Goal: Information Seeking & Learning: Learn about a topic

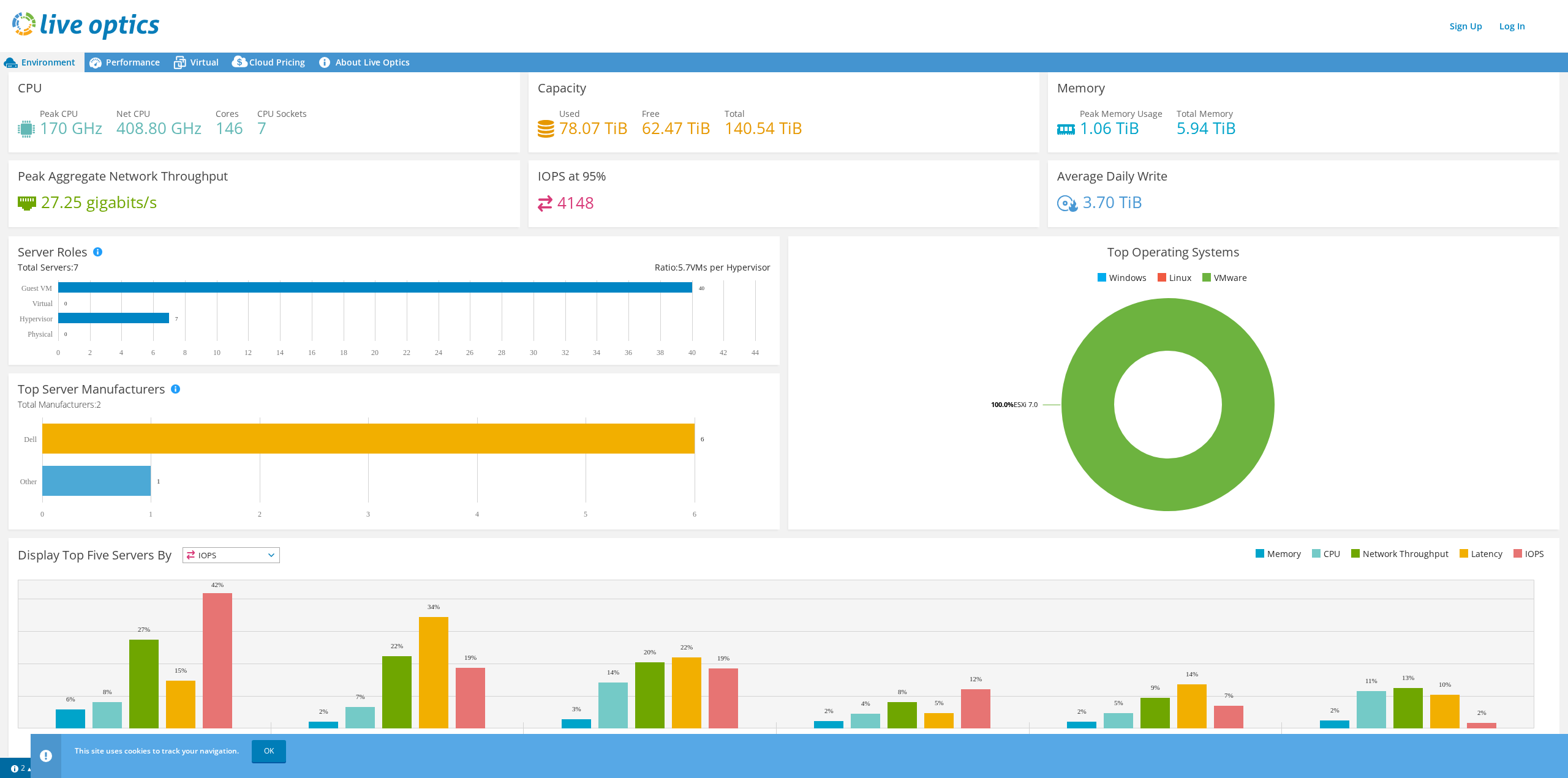
click at [85, 131] on h4 "170 GHz" at bounding box center [71, 128] width 63 height 14
click at [137, 130] on h4 "408.80 GHz" at bounding box center [159, 128] width 85 height 14
click at [137, 130] on h4 "408.80 GHz" at bounding box center [159, 128] width 85 height 14
click at [231, 126] on h4 "146" at bounding box center [229, 128] width 28 height 14
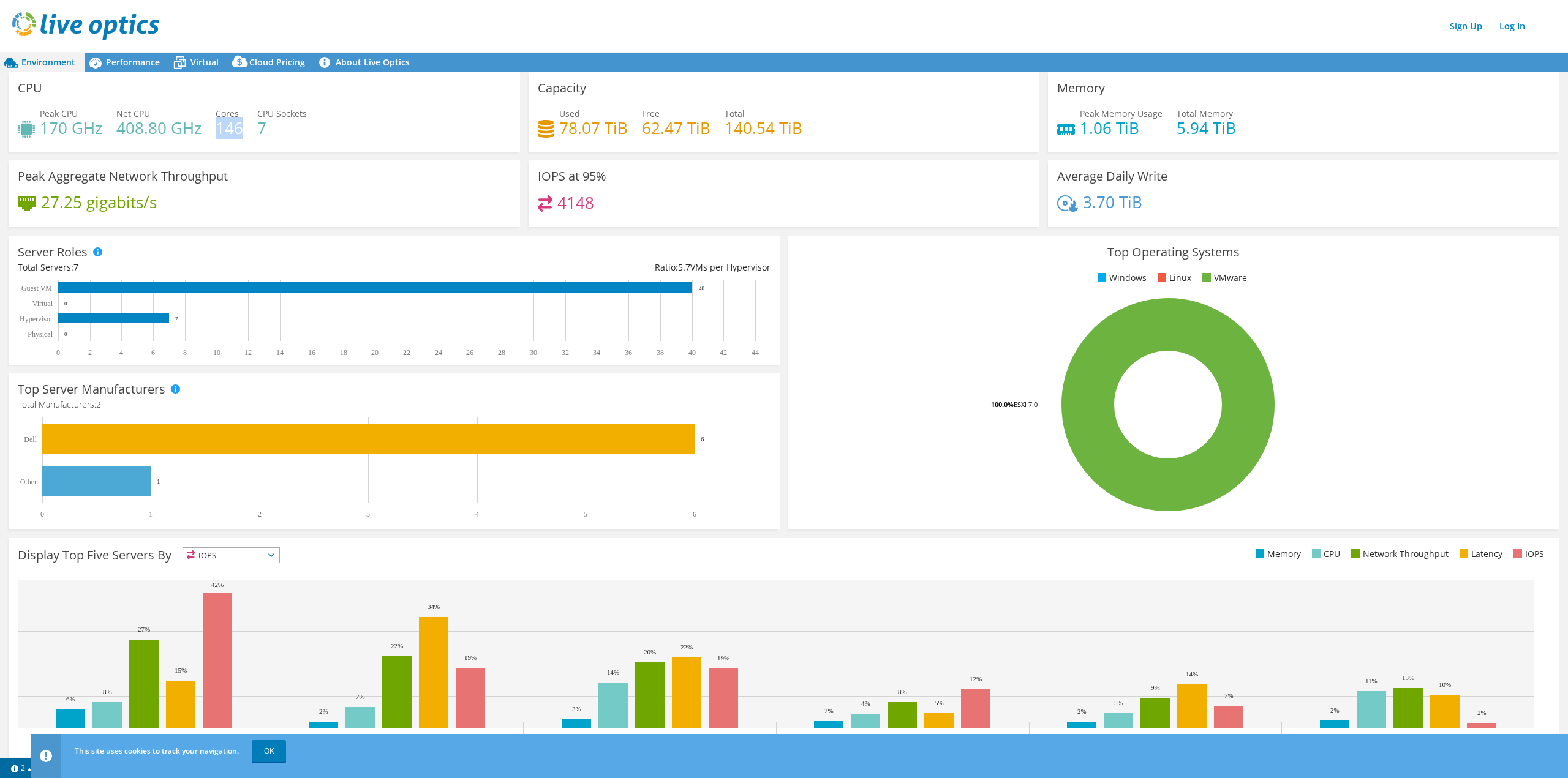
click at [231, 126] on h4 "146" at bounding box center [229, 128] width 28 height 14
click at [136, 63] on span "Performance" at bounding box center [133, 62] width 54 height 12
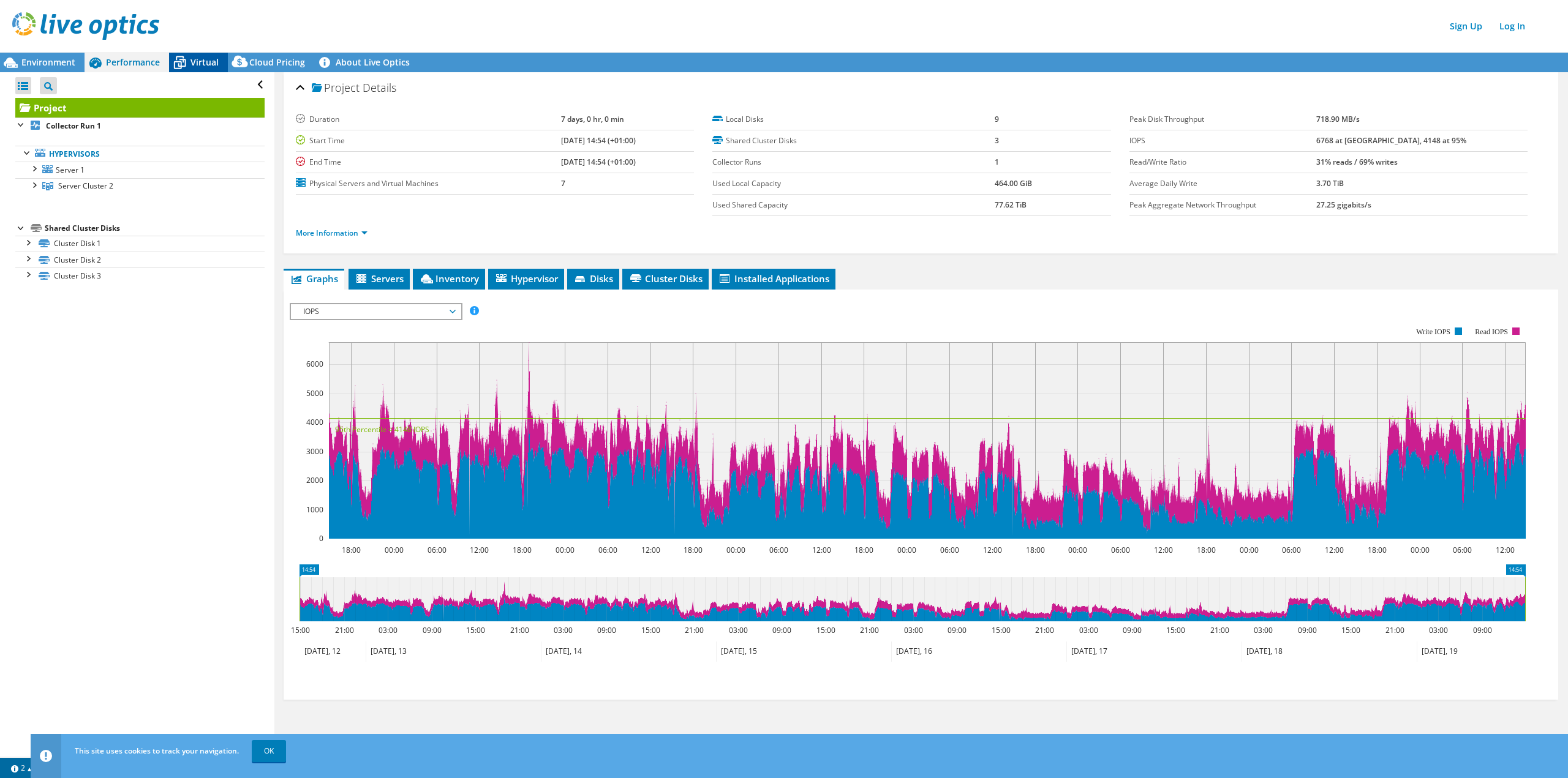
drag, startPoint x: 210, startPoint y: 59, endPoint x: 209, endPoint y: 71, distance: 12.0
click at [209, 63] on span "Virtual" at bounding box center [204, 62] width 28 height 12
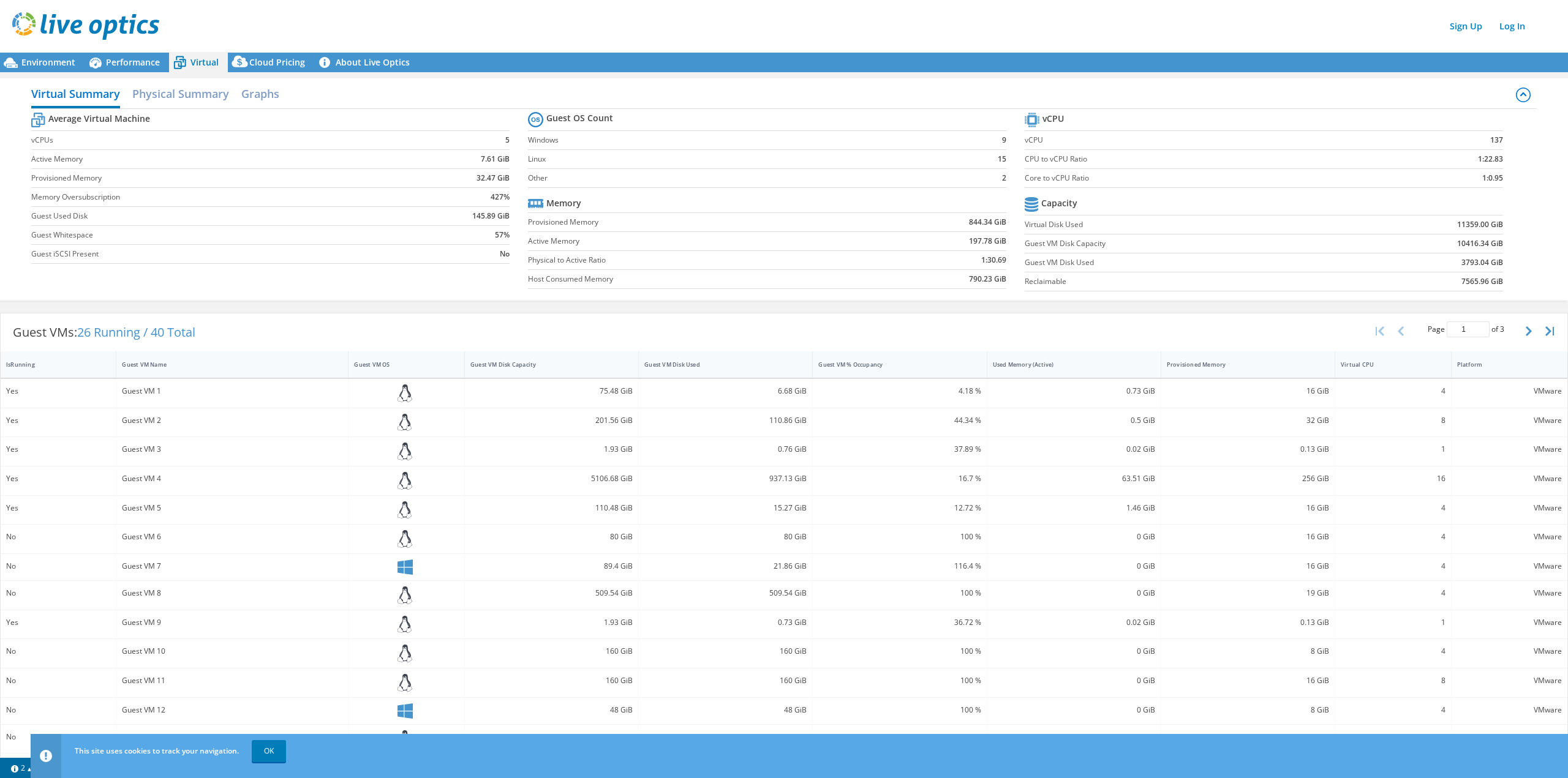
click at [266, 73] on div "Virtual Summary Physical Summary Graphs Average Virtual Machine vCPUs 5 Active …" at bounding box center [784, 190] width 1568 height 235
click at [277, 63] on span "Cloud Pricing" at bounding box center [277, 62] width 56 height 12
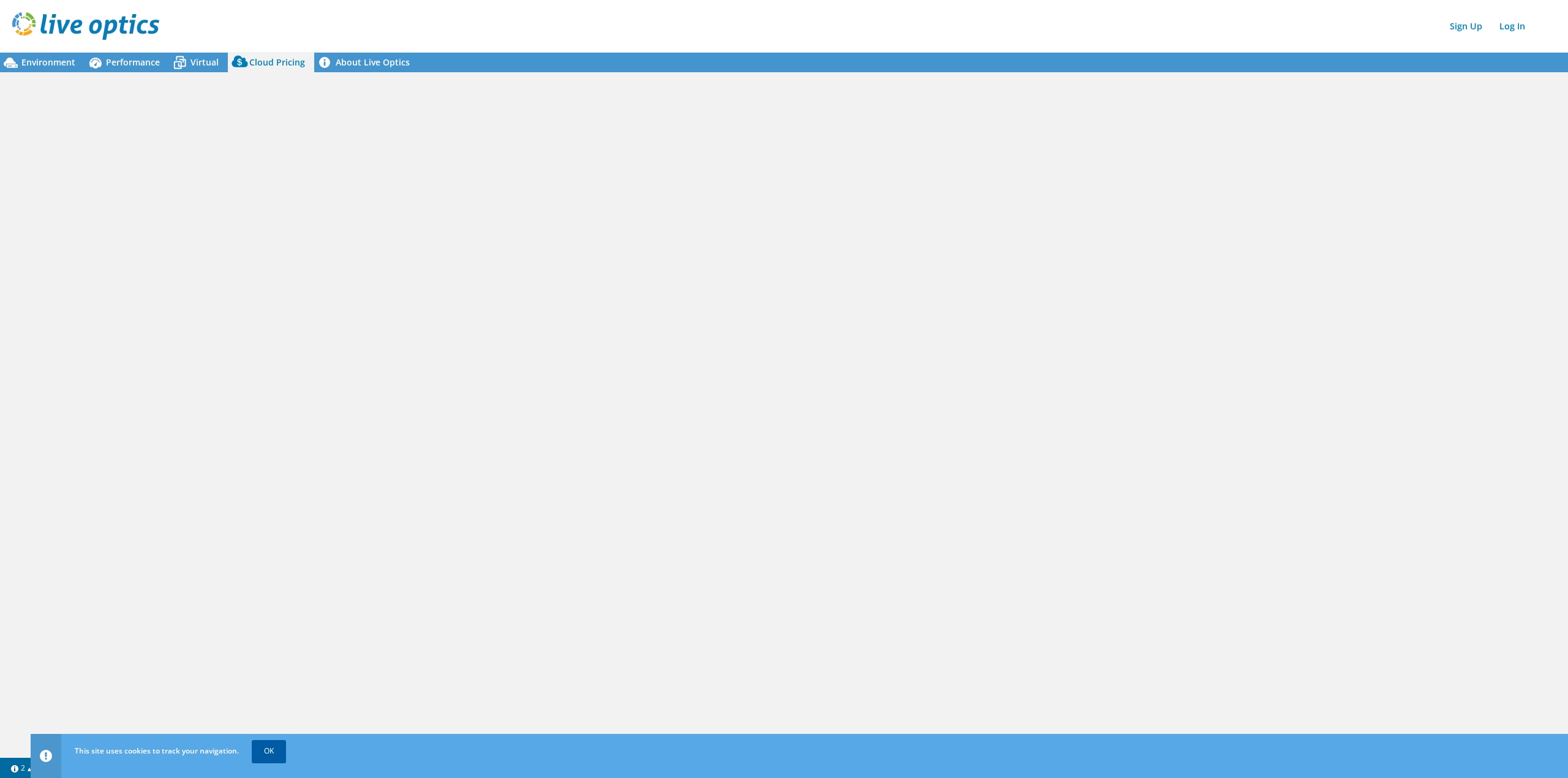
click at [271, 755] on link "OK" at bounding box center [269, 751] width 34 height 22
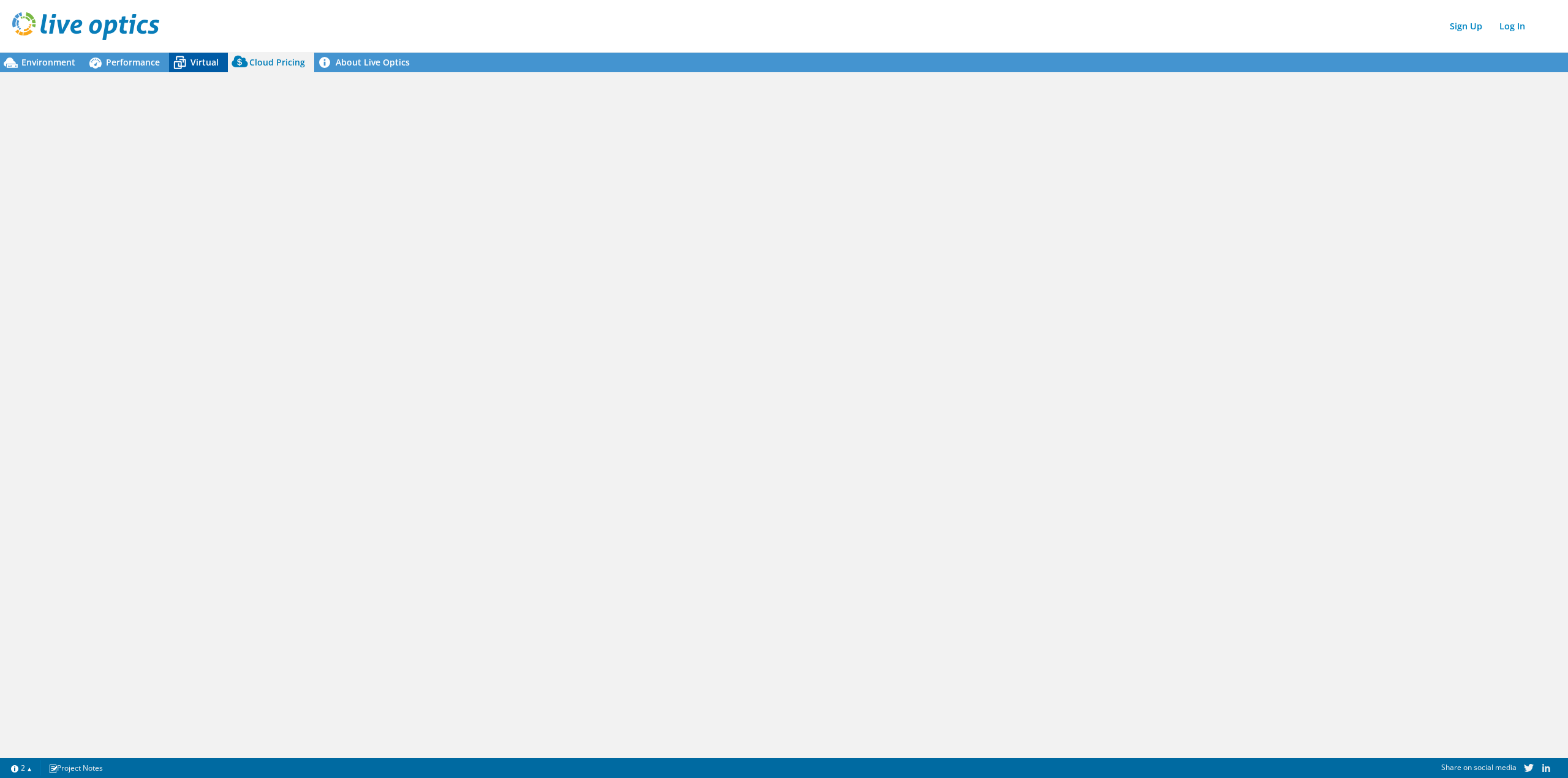
click at [201, 66] on span "Virtual" at bounding box center [204, 62] width 28 height 12
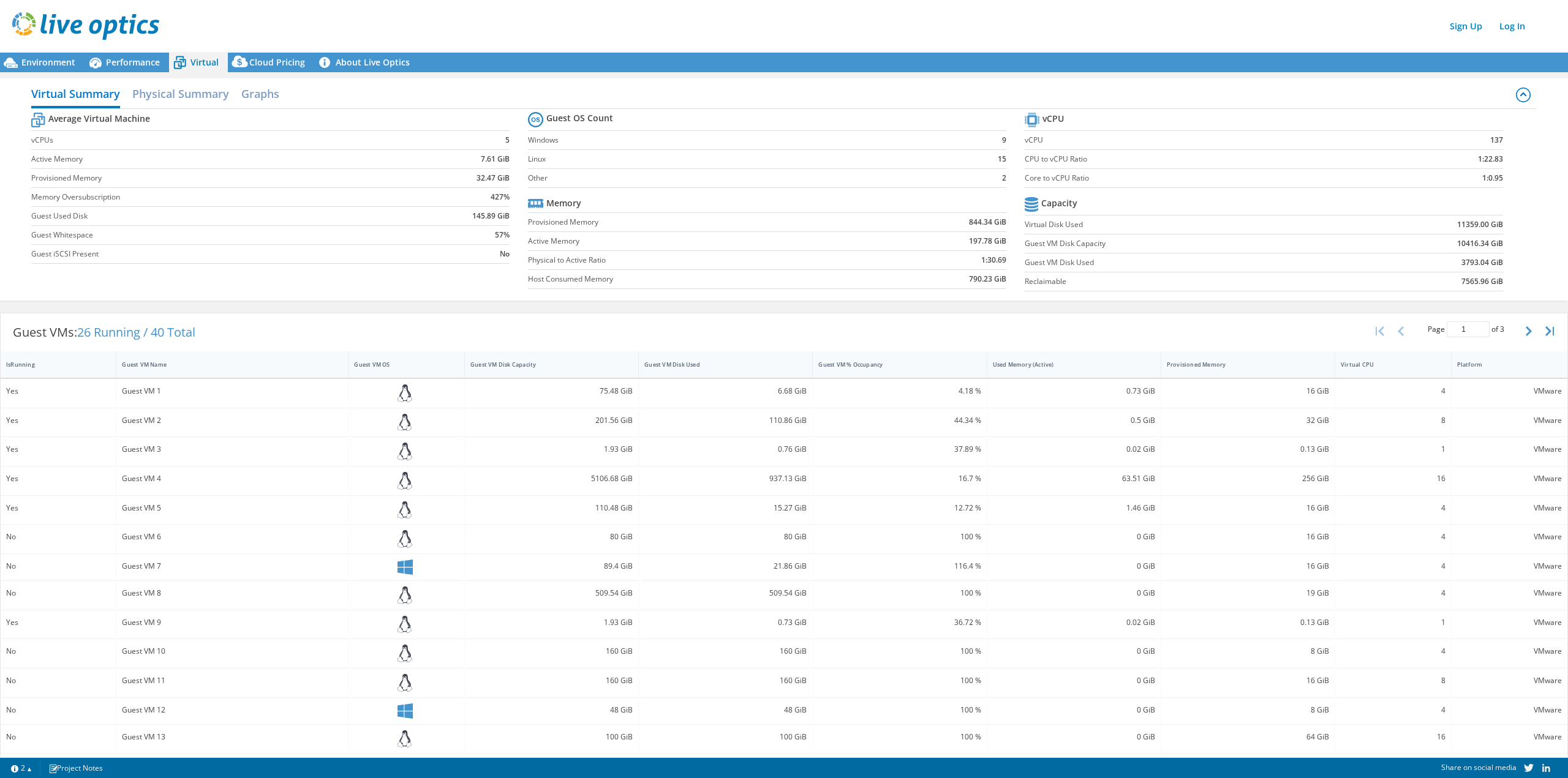
click at [1480, 162] on b "1:22.83" at bounding box center [1490, 159] width 25 height 12
click at [1351, 168] on td "CPU to vCPU Ratio" at bounding box center [1200, 160] width 353 height 19
click at [163, 86] on h2 "Physical Summary" at bounding box center [181, 94] width 97 height 27
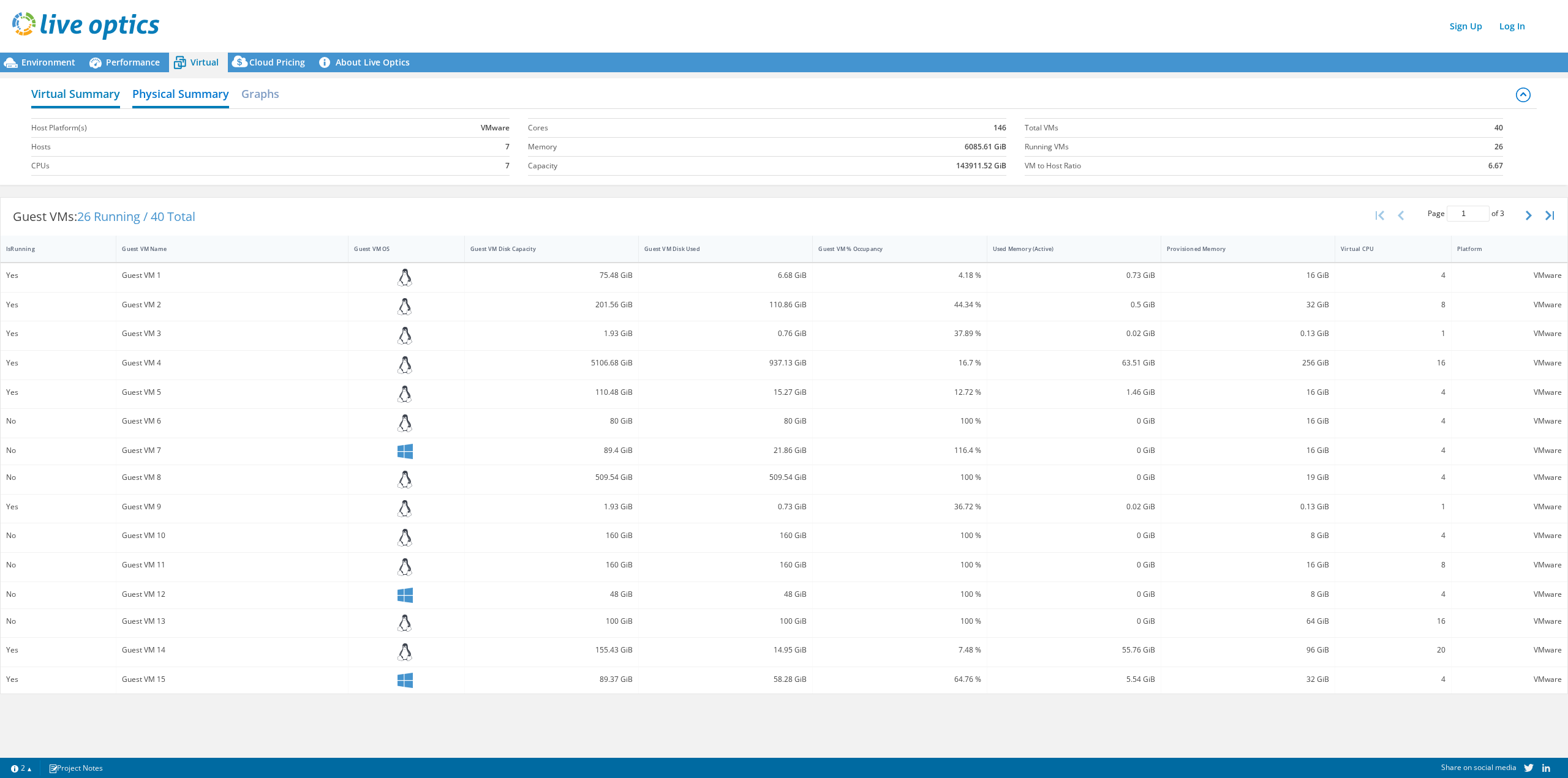
drag, startPoint x: 72, startPoint y: 97, endPoint x: 79, endPoint y: 105, distance: 10.6
click at [72, 97] on h2 "Virtual Summary" at bounding box center [75, 94] width 89 height 27
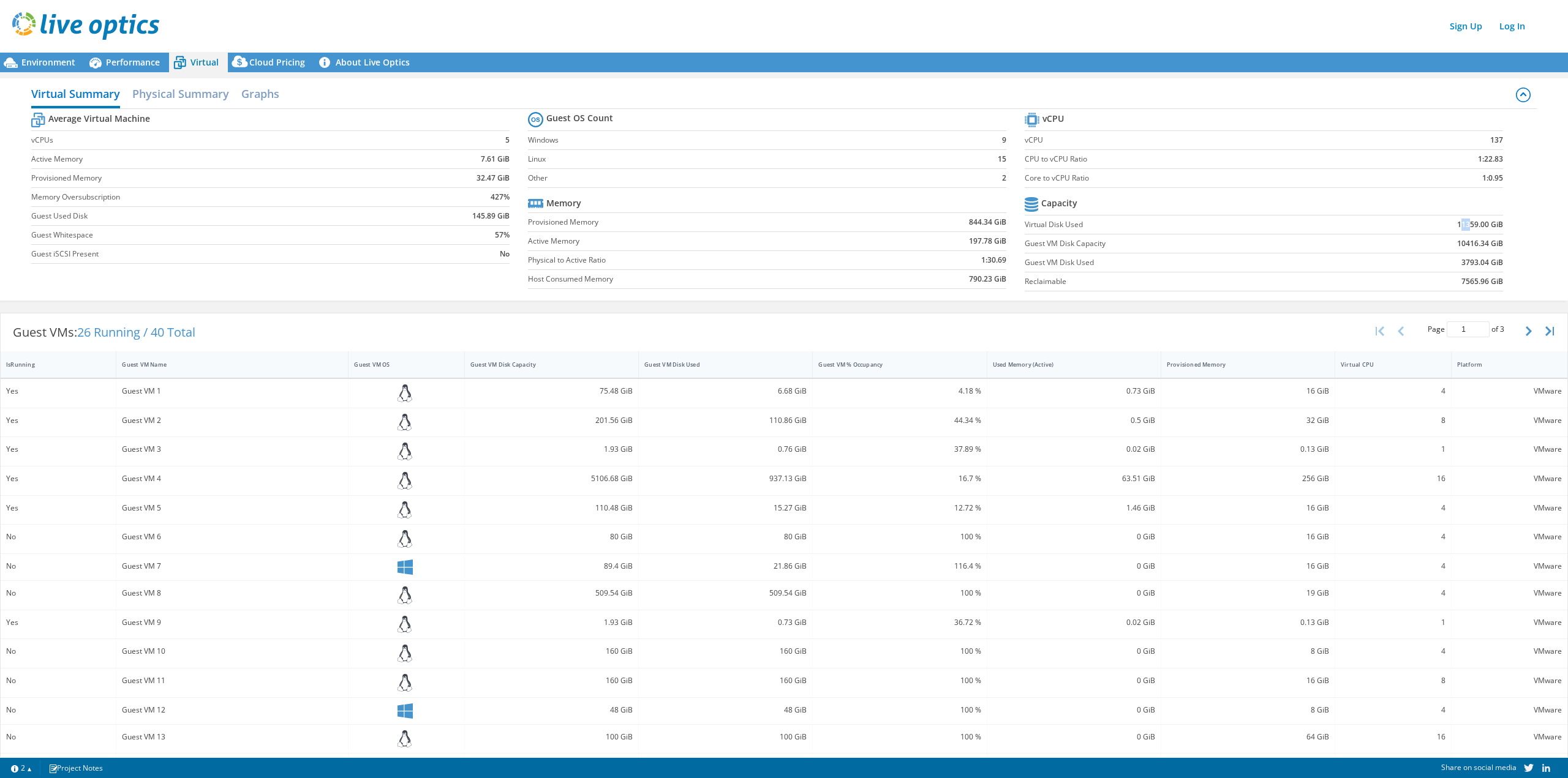
drag, startPoint x: 1463, startPoint y: 222, endPoint x: 1453, endPoint y: 223, distance: 10.0
click at [1457, 223] on b "11359.00 GiB" at bounding box center [1480, 225] width 46 height 12
click at [1457, 219] on b "11359.00 GiB" at bounding box center [1480, 225] width 46 height 12
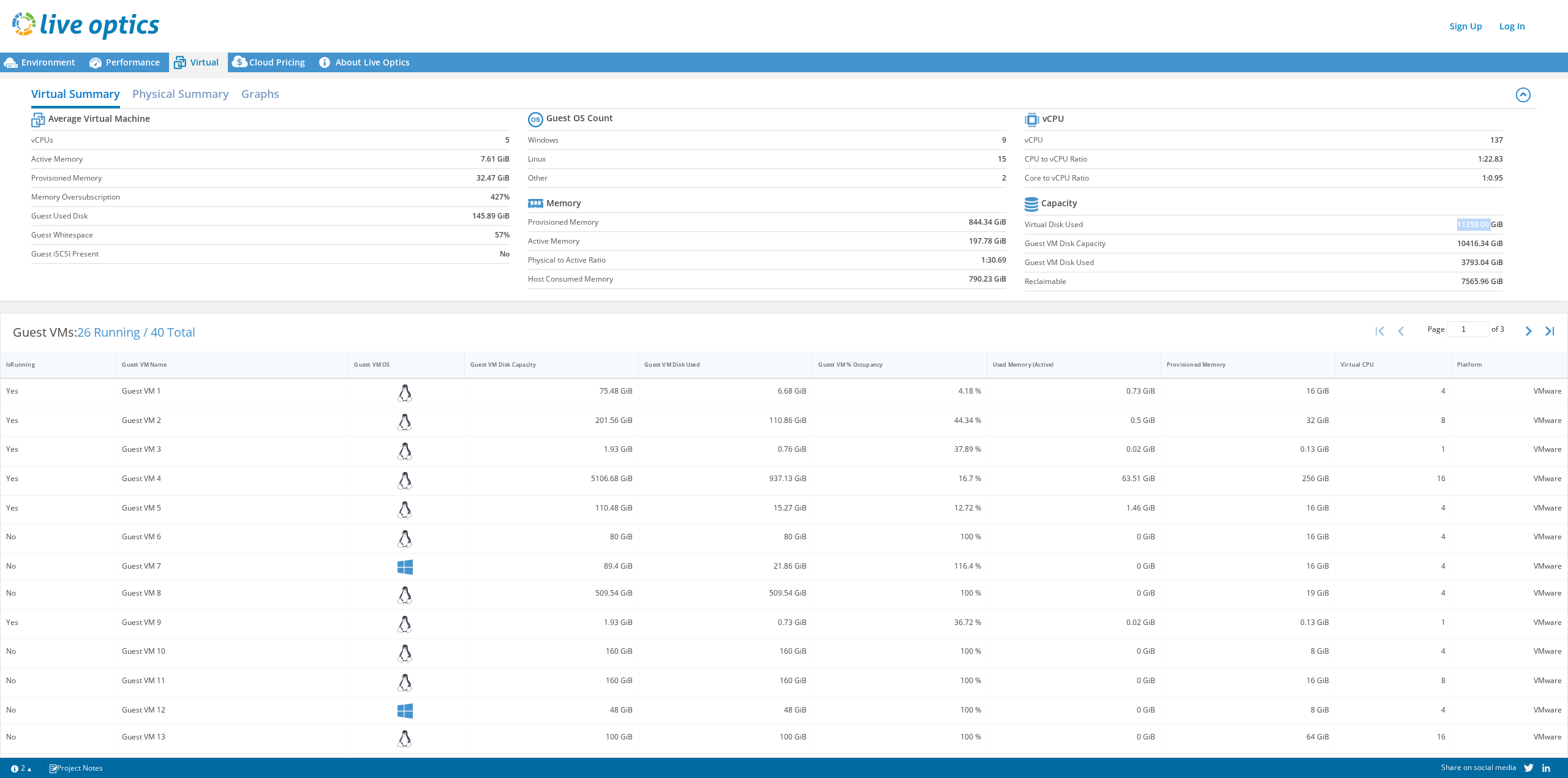
click at [1457, 219] on b "11359.00 GiB" at bounding box center [1480, 225] width 46 height 12
click at [1459, 231] on td "11359.00 GiB" at bounding box center [1420, 225] width 166 height 19
click at [1445, 243] on td "10416.34 GiB" at bounding box center [1420, 244] width 166 height 19
drag, startPoint x: 1465, startPoint y: 217, endPoint x: 1485, endPoint y: 272, distance: 58.5
click at [1485, 281] on tbody "Capacity Virtual Disk Used 11359.00 GiB Guest VM Disk Capacity 10416.34 GiB Gue…" at bounding box center [1263, 242] width 478 height 97
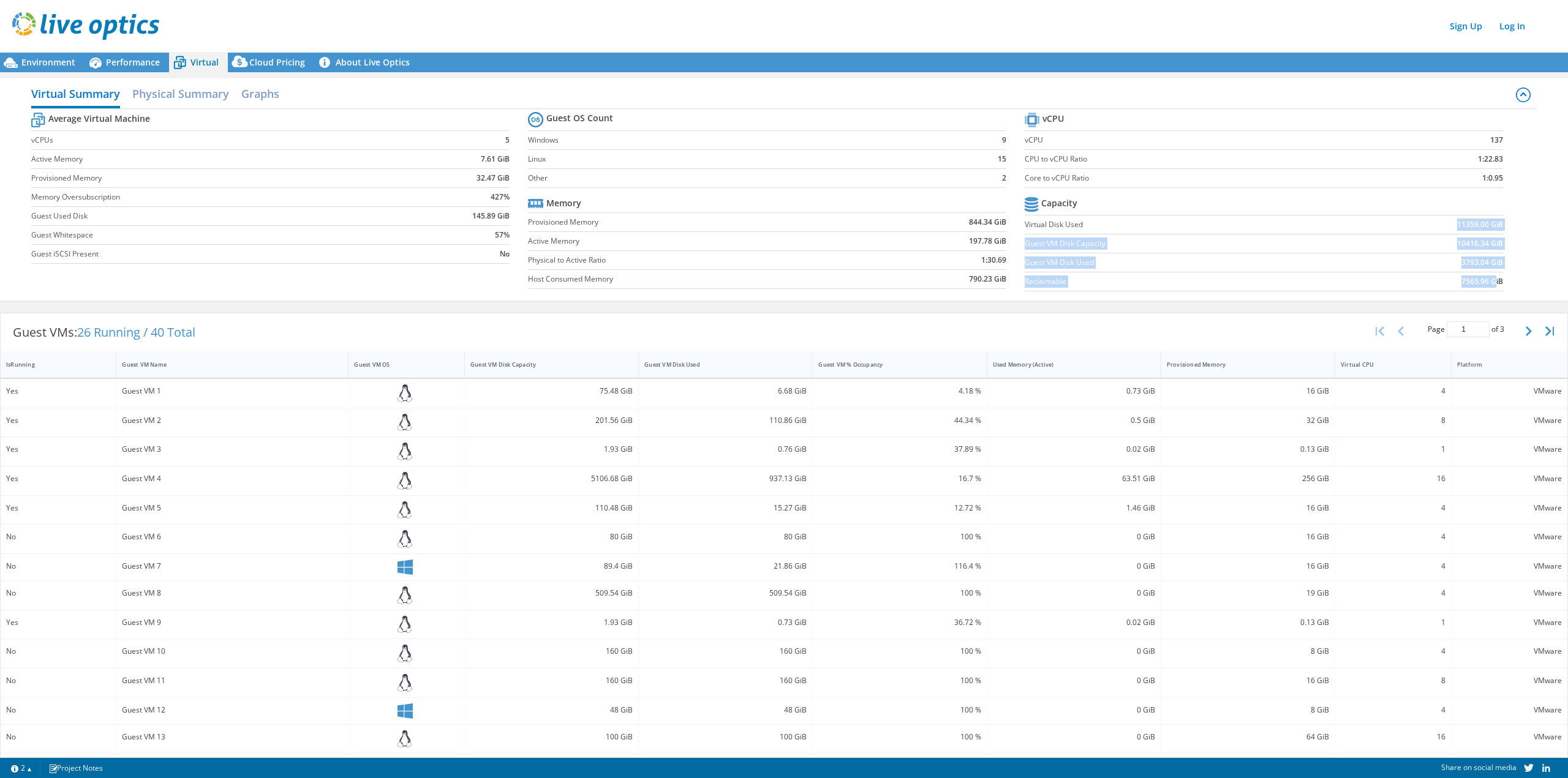
click at [1489, 252] on td "10416.34 GiB" at bounding box center [1420, 244] width 166 height 19
drag, startPoint x: 1313, startPoint y: 231, endPoint x: 1320, endPoint y: 218, distance: 14.8
click at [1312, 230] on td "Virtual Disk Used" at bounding box center [1181, 225] width 313 height 19
drag, startPoint x: 1453, startPoint y: 146, endPoint x: 1465, endPoint y: 143, distance: 12.4
click at [1452, 146] on td "137" at bounding box center [1440, 141] width 126 height 19
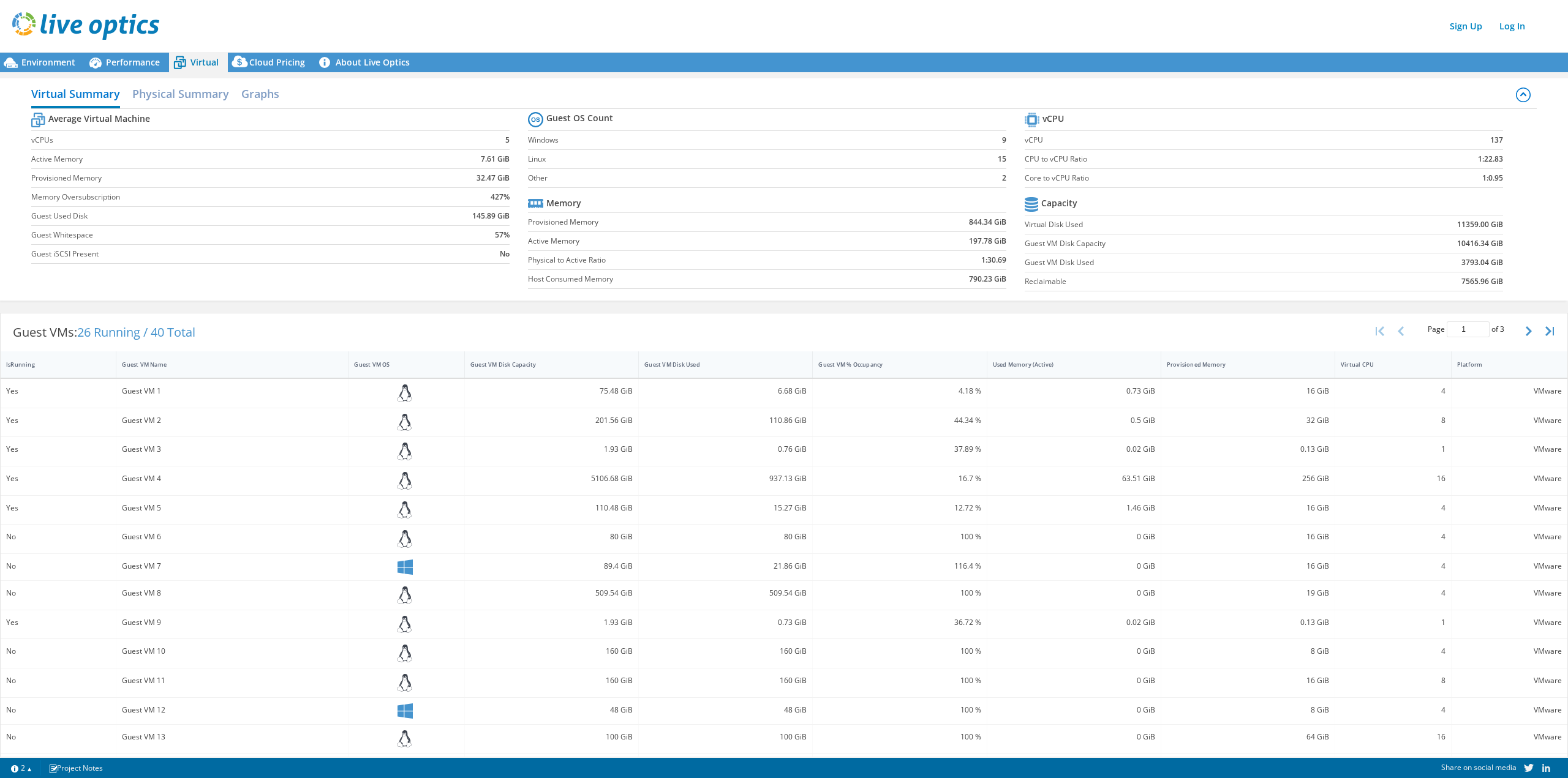
drag, startPoint x: 1503, startPoint y: 145, endPoint x: 1489, endPoint y: 146, distance: 14.0
click at [1491, 146] on section "vCPU vCPU 137 CPU to vCPU Ratio 1:22.83 Core to vCPU Ratio 1:0.95 Capacity Virt…" at bounding box center [1273, 203] width 497 height 188
click at [1490, 141] on b "137" at bounding box center [1496, 140] width 13 height 12
click at [1490, 139] on b "137" at bounding box center [1496, 140] width 13 height 12
click at [1490, 143] on b "137" at bounding box center [1496, 140] width 13 height 12
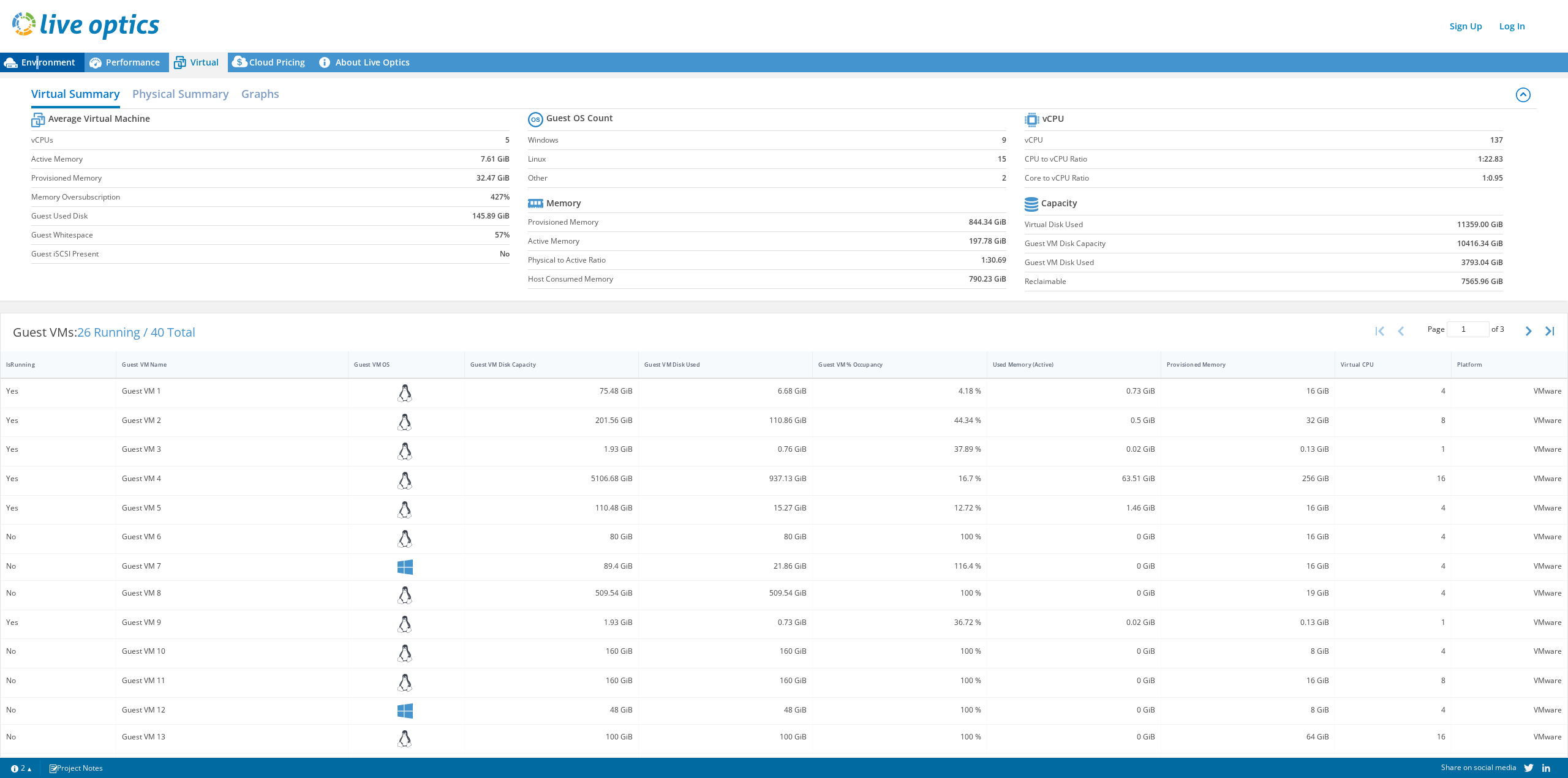
drag, startPoint x: 40, startPoint y: 55, endPoint x: 41, endPoint y: 66, distance: 11.0
click at [36, 57] on div "Environment" at bounding box center [42, 62] width 85 height 19
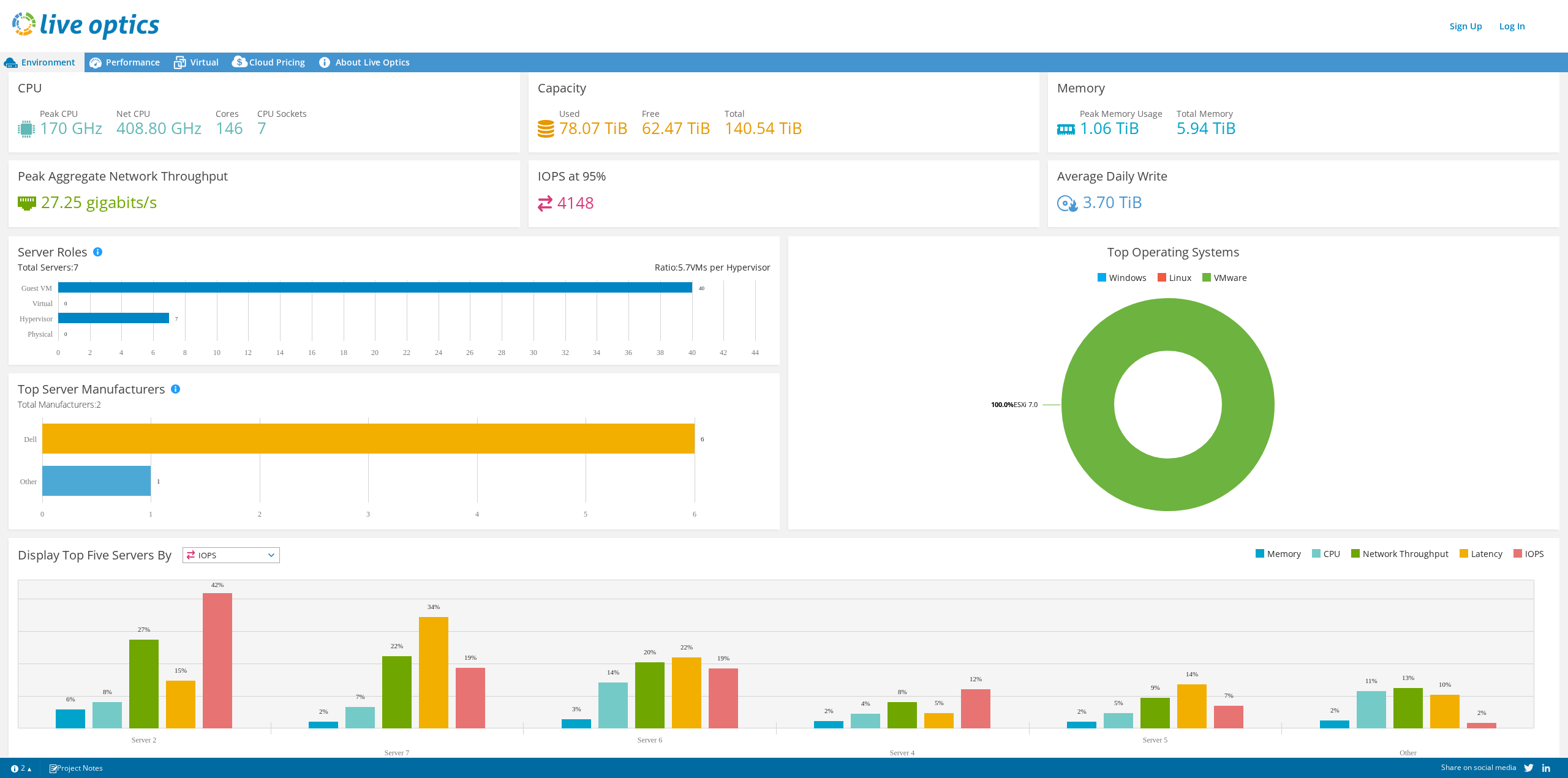
click at [66, 130] on h4 "170 GHz" at bounding box center [71, 128] width 63 height 14
click at [63, 130] on h4 "170 GHz" at bounding box center [71, 128] width 63 height 14
drag, startPoint x: 50, startPoint y: 131, endPoint x: 78, endPoint y: 136, distance: 28.4
click at [80, 134] on h4 "170 GHz" at bounding box center [71, 128] width 63 height 14
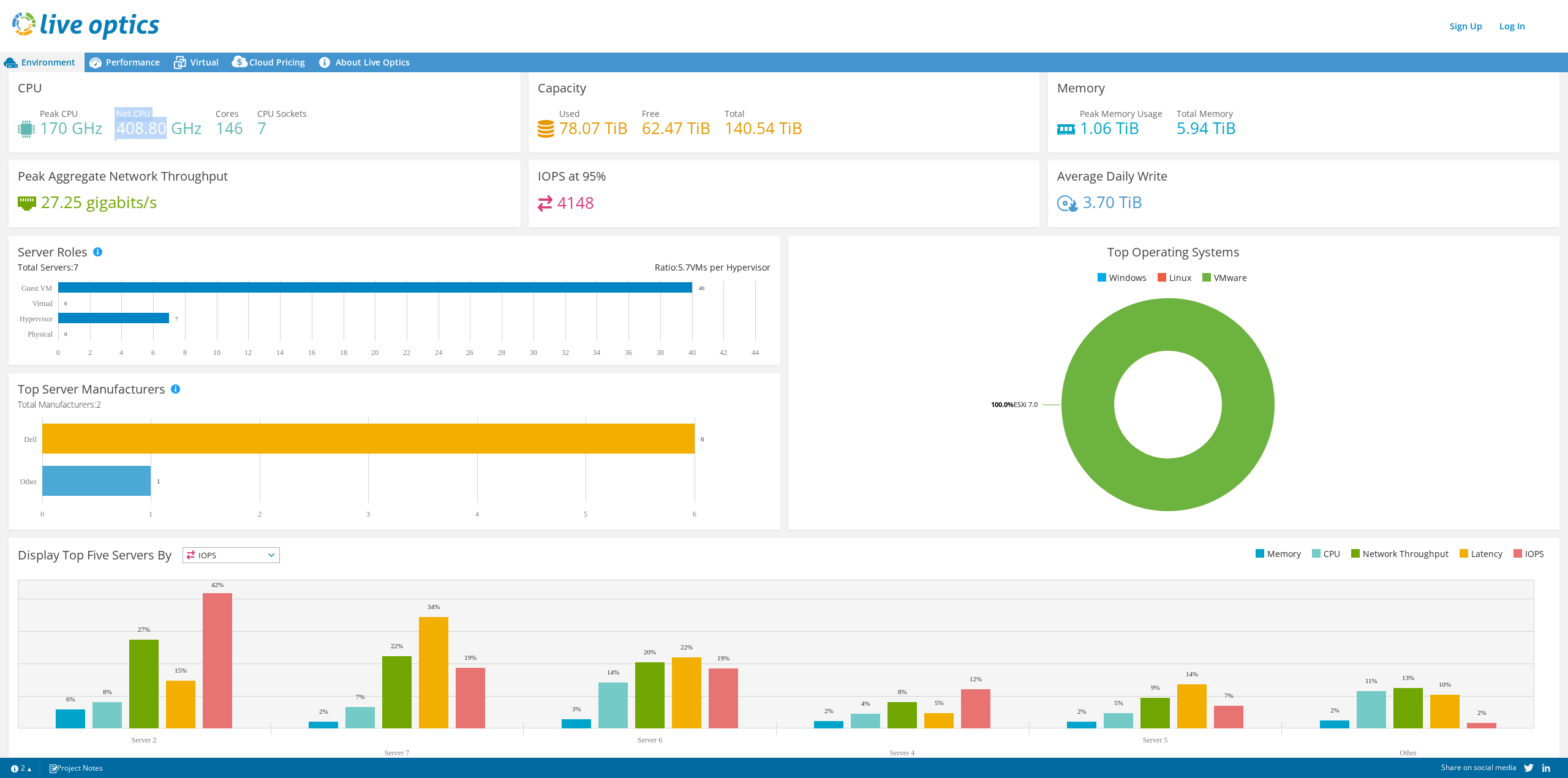
drag, startPoint x: 112, startPoint y: 134, endPoint x: 166, endPoint y: 130, distance: 54.1
click at [167, 128] on div "Peak CPU 170 GHz Net CPU 408.80 GHz Cores 146 CPU Sockets 7" at bounding box center [264, 127] width 493 height 40
click at [737, 131] on h4 "140.54 TiB" at bounding box center [763, 128] width 78 height 14
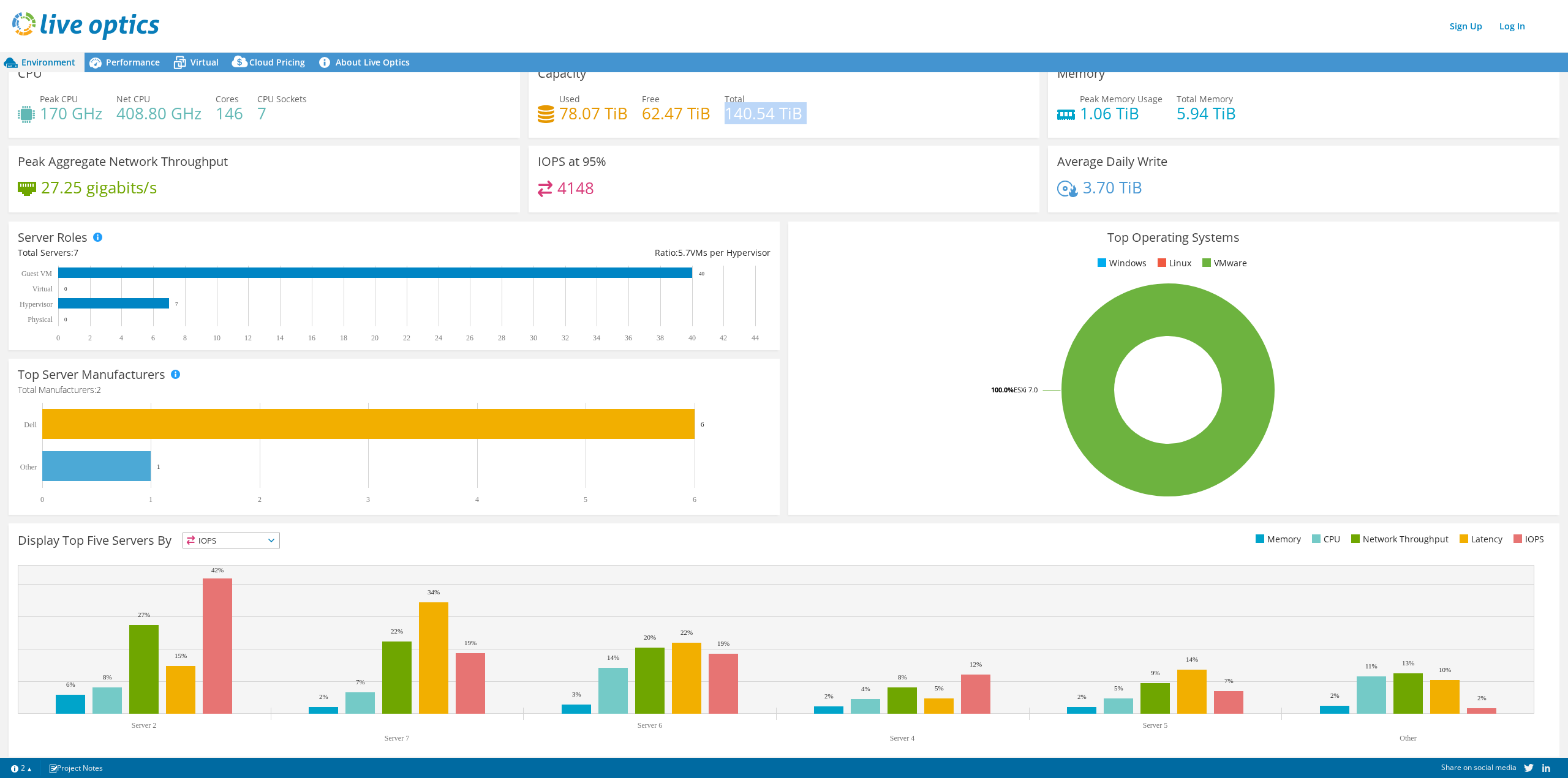
scroll to position [29, 0]
